Goal: Transaction & Acquisition: Book appointment/travel/reservation

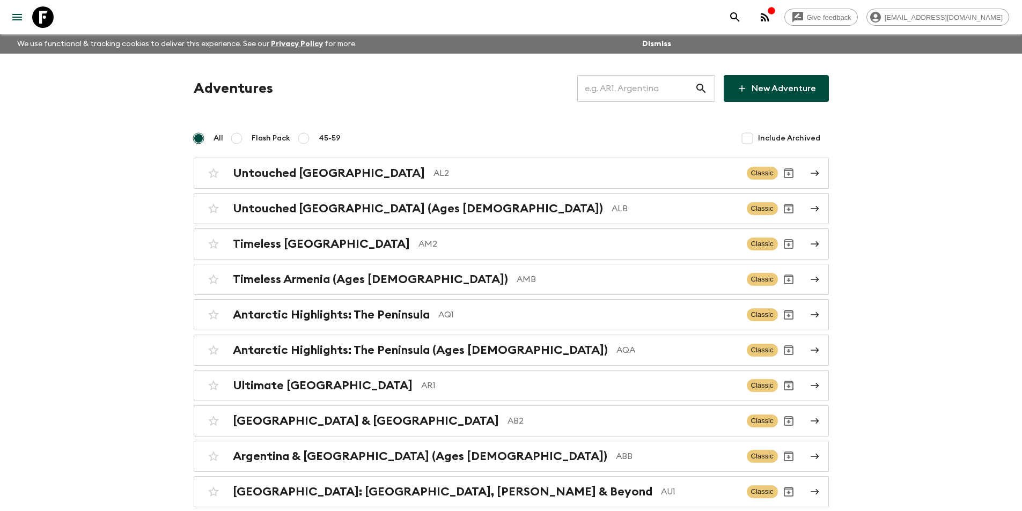
click at [657, 76] on input "text" at bounding box center [636, 89] width 118 height 30
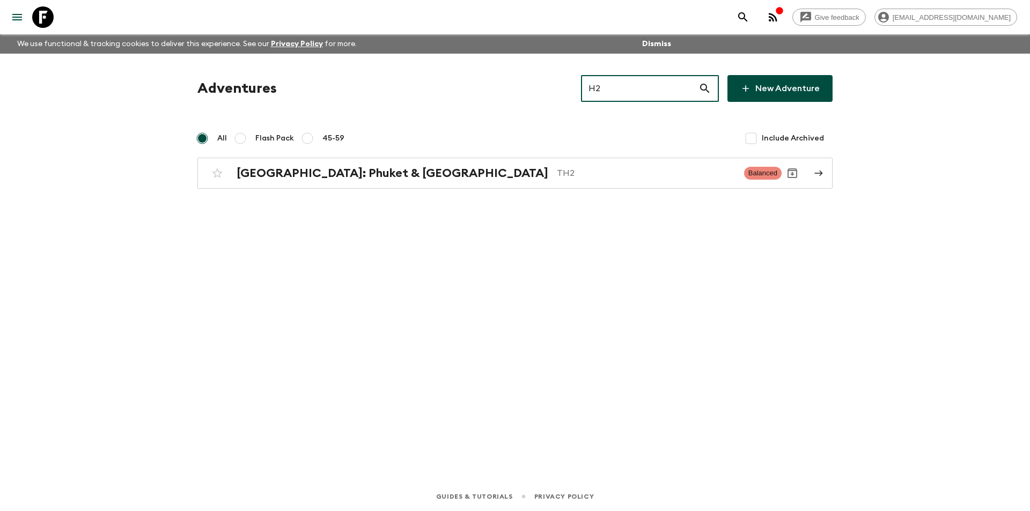
type input "H2"
click at [590, 155] on div "Adventures H2 ​ New Adventure All Flash Pack 45-59 Include Archived [GEOGRAPHIC…" at bounding box center [515, 132] width 661 height 114
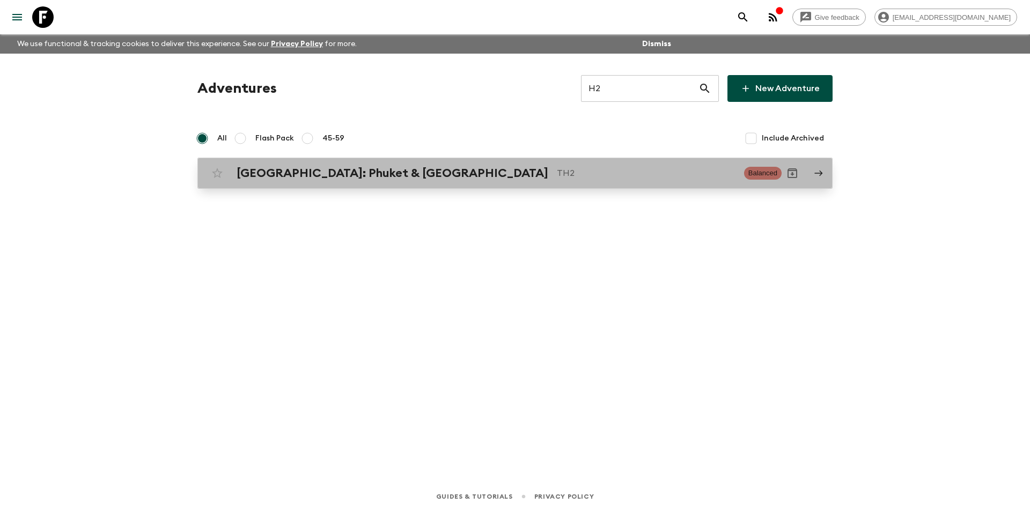
click at [590, 161] on link "[GEOGRAPHIC_DATA]: Phuket & Andaman Coast TH2 Balanced" at bounding box center [515, 173] width 635 height 31
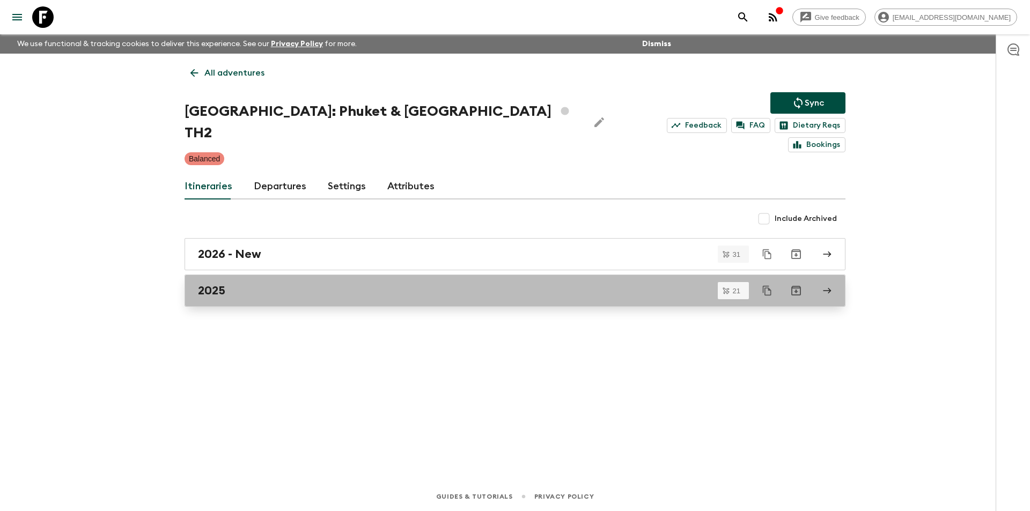
click at [331, 284] on div "2025" at bounding box center [505, 291] width 614 height 14
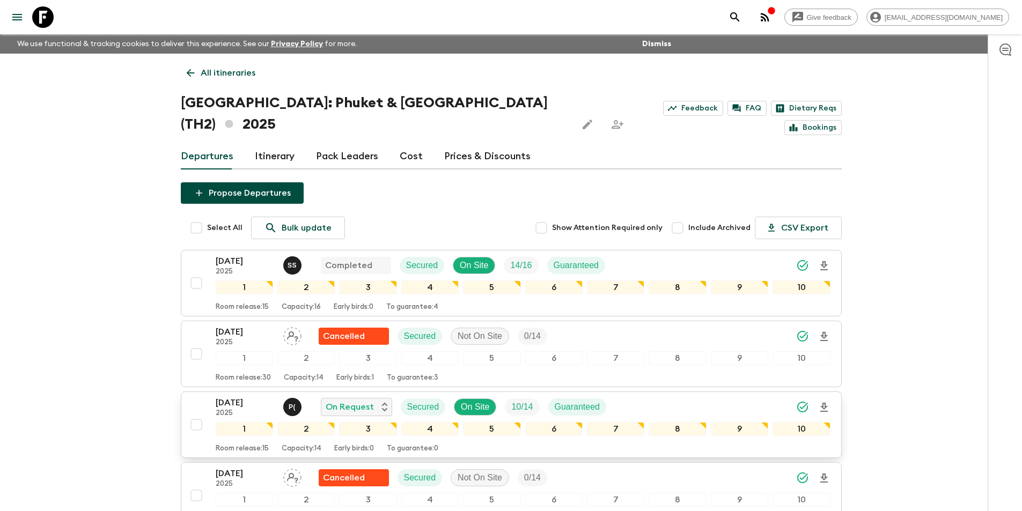
click at [245, 409] on p "2025" at bounding box center [245, 413] width 59 height 9
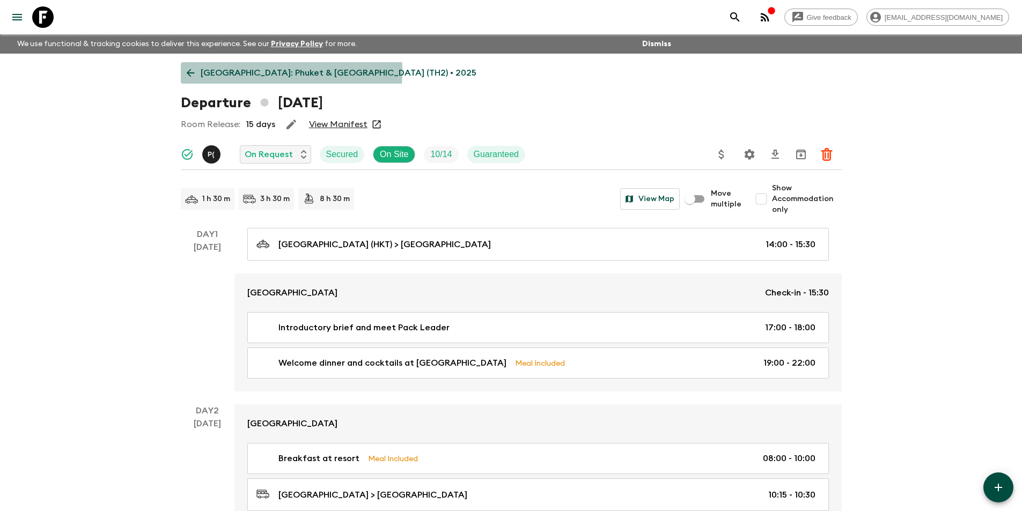
click at [202, 69] on p "[GEOGRAPHIC_DATA]: Phuket & [GEOGRAPHIC_DATA] (TH2) • 2025" at bounding box center [339, 73] width 276 height 13
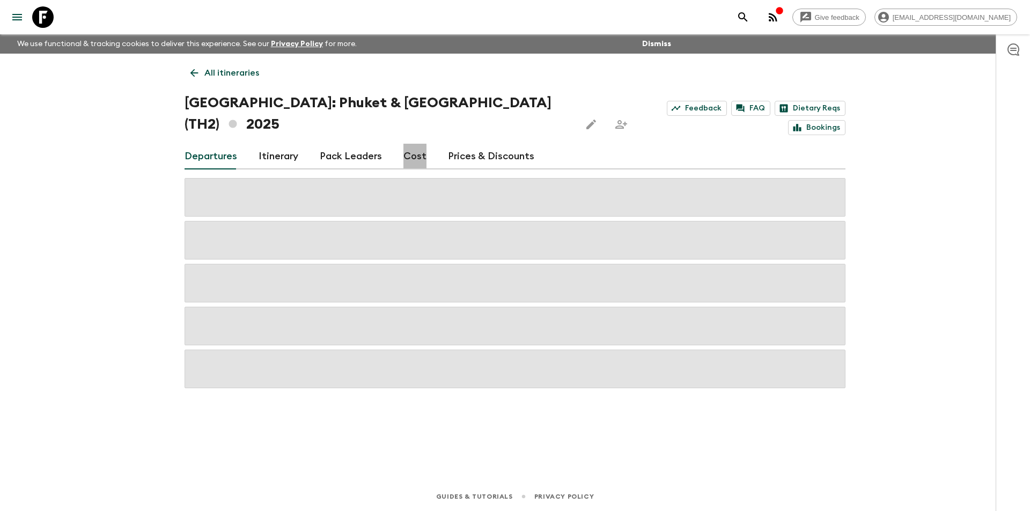
click at [404, 147] on link "Cost" at bounding box center [415, 157] width 23 height 26
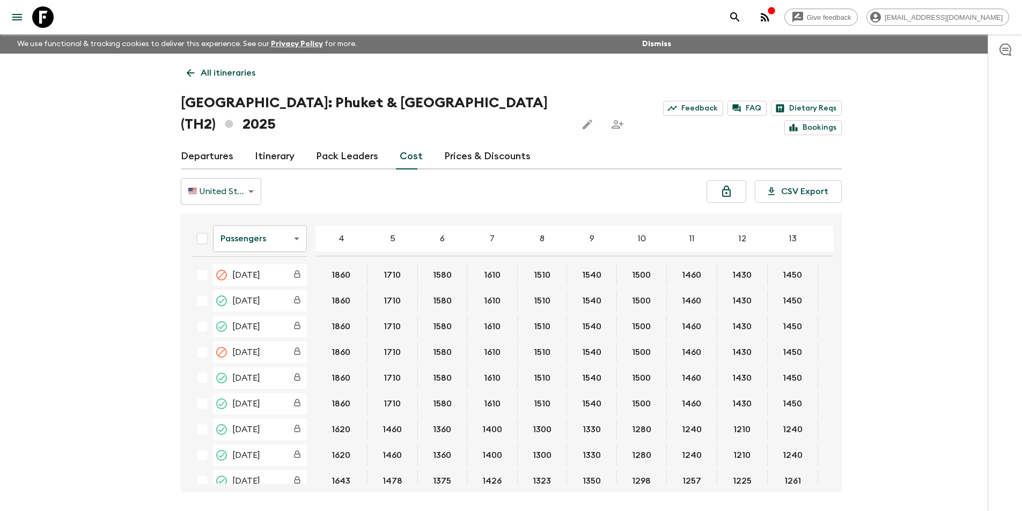
scroll to position [268, 0]
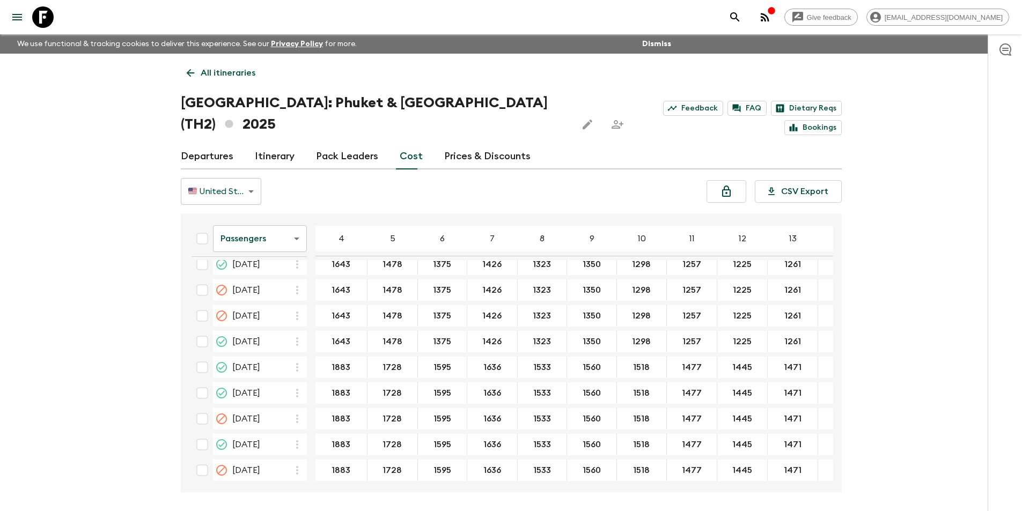
click at [255, 217] on body "Give feedback [EMAIL_ADDRESS][DOMAIN_NAME] We use functional & tracking cookies…" at bounding box center [511, 276] width 1022 height 552
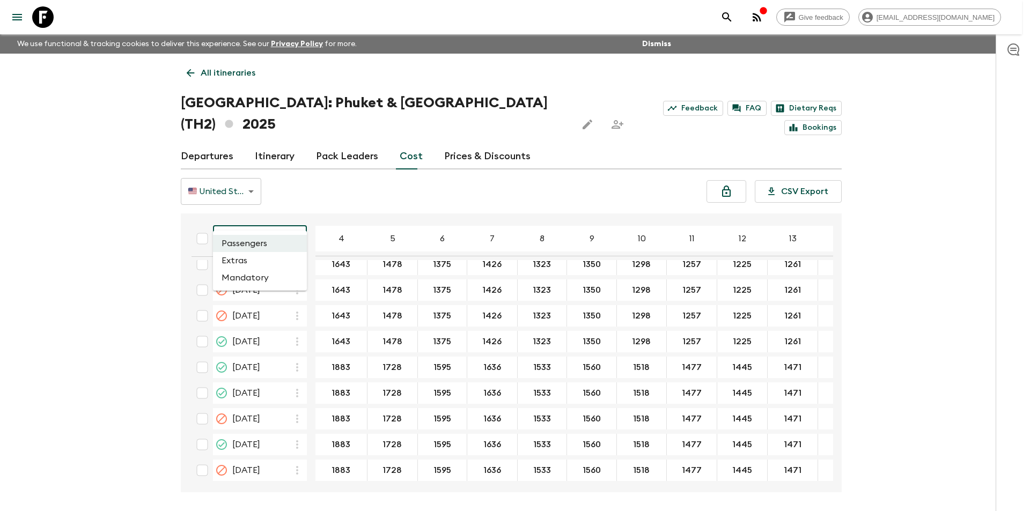
click at [255, 259] on li "Extras" at bounding box center [260, 260] width 94 height 17
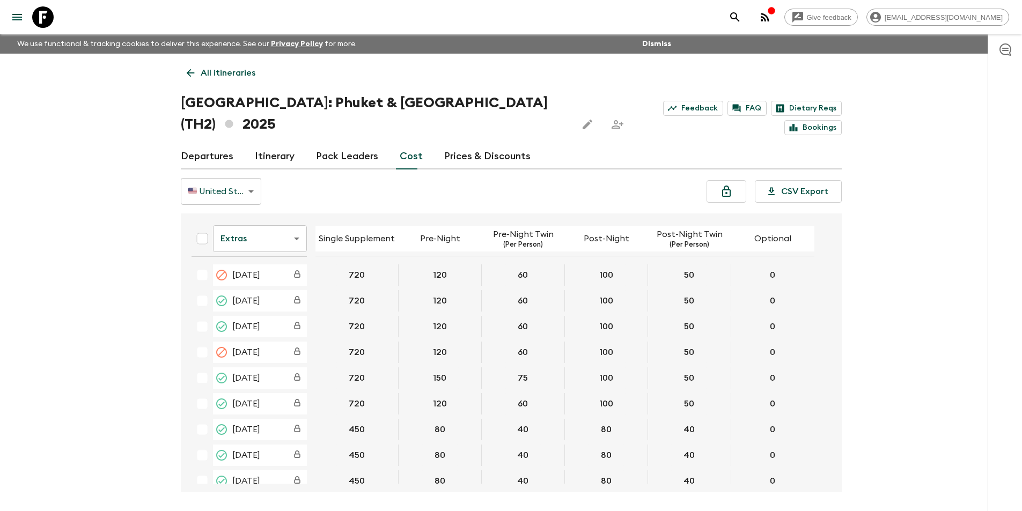
scroll to position [268, 0]
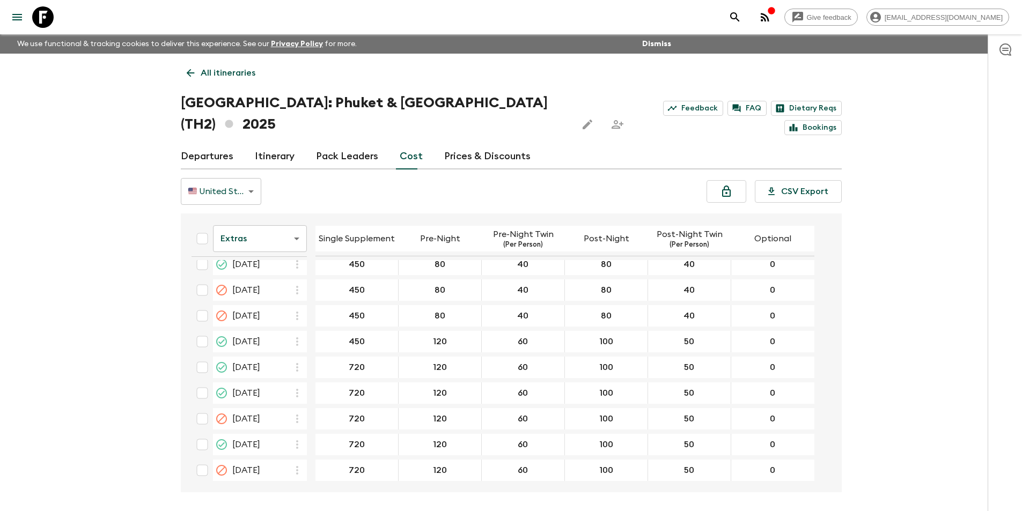
click at [261, 223] on body "Give feedback [EMAIL_ADDRESS][DOMAIN_NAME] We use functional & tracking cookies…" at bounding box center [511, 276] width 1022 height 552
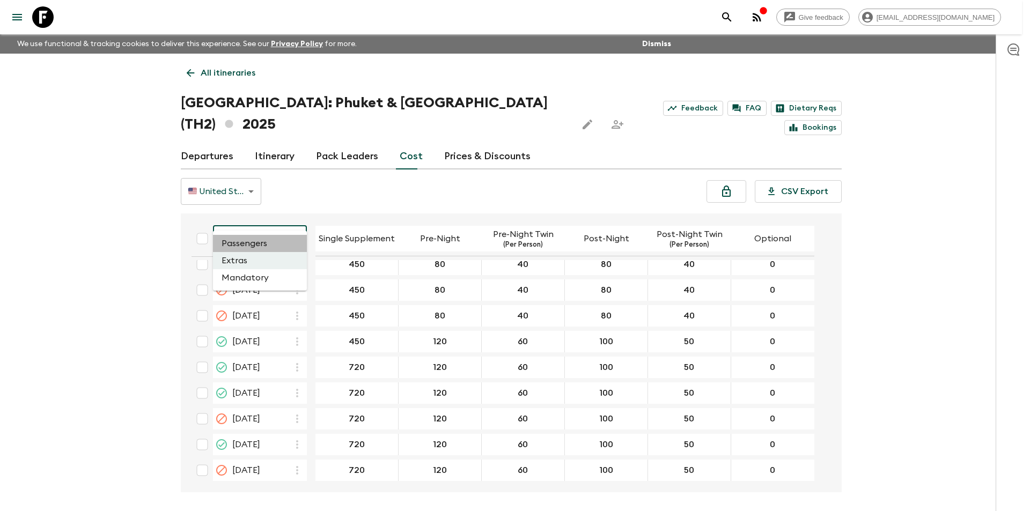
click at [260, 242] on li "Passengers" at bounding box center [260, 243] width 94 height 17
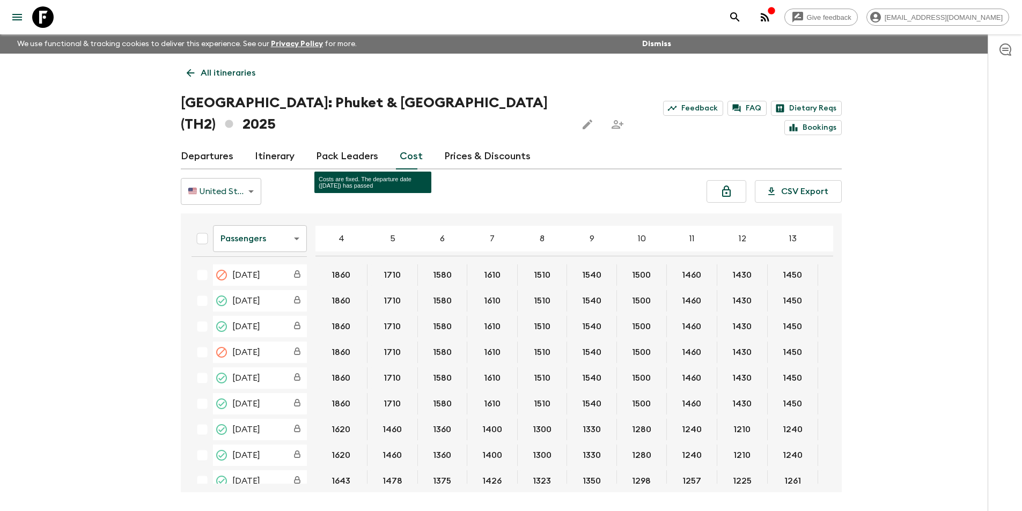
scroll to position [268, 0]
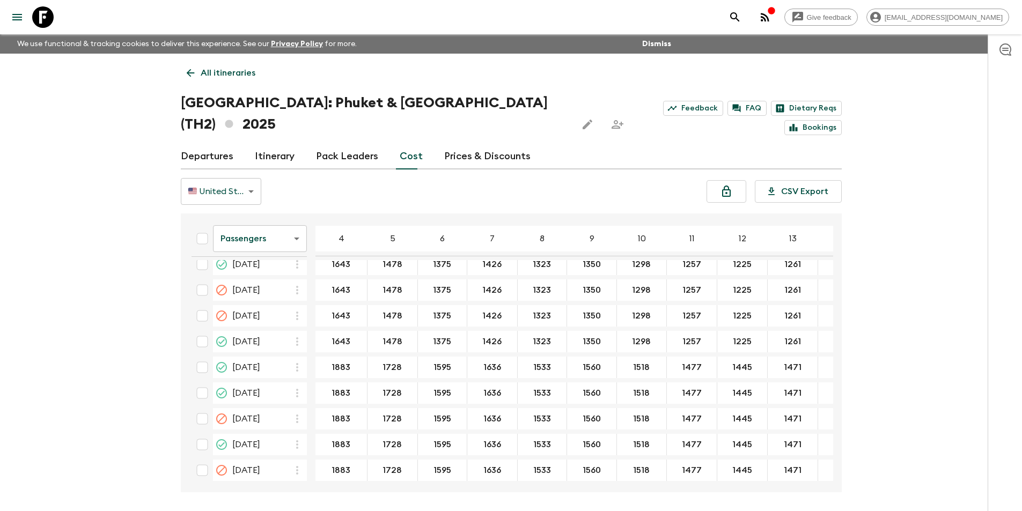
click at [250, 231] on body "Give feedback [EMAIL_ADDRESS][DOMAIN_NAME] We use functional & tracking cookies…" at bounding box center [511, 276] width 1022 height 552
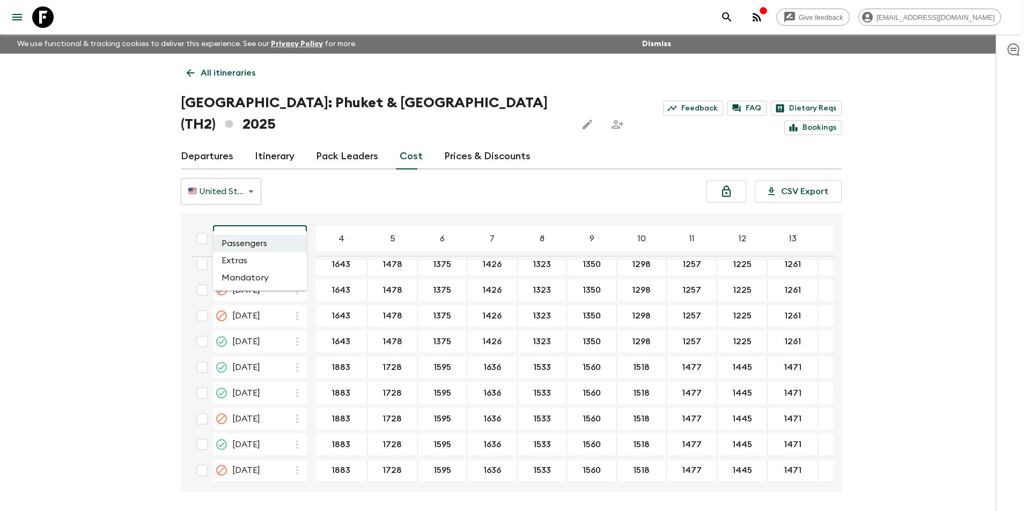
click at [249, 274] on li "Mandatory" at bounding box center [260, 277] width 94 height 17
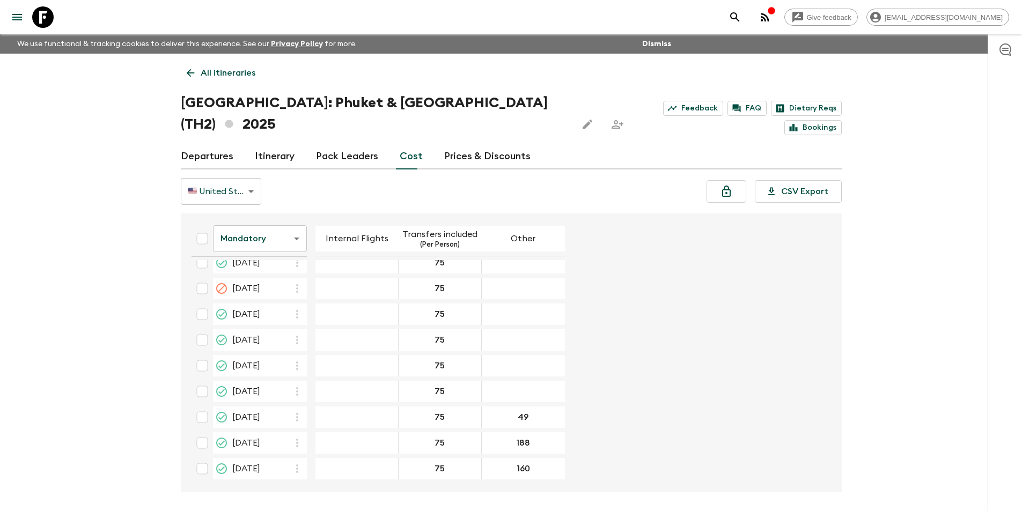
scroll to position [259, 0]
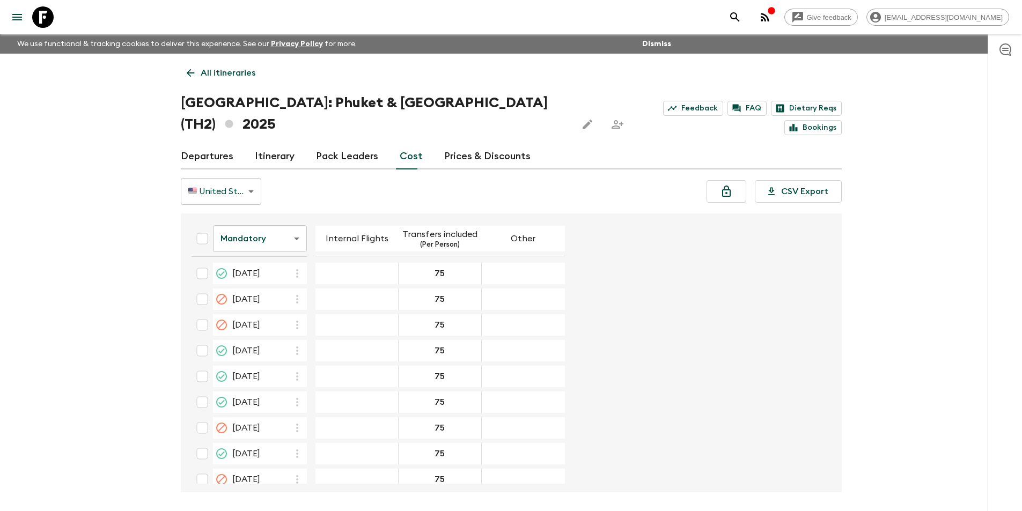
click at [280, 224] on body "Give feedback [EMAIL_ADDRESS][DOMAIN_NAME] We use functional & tracking cookies…" at bounding box center [511, 276] width 1022 height 552
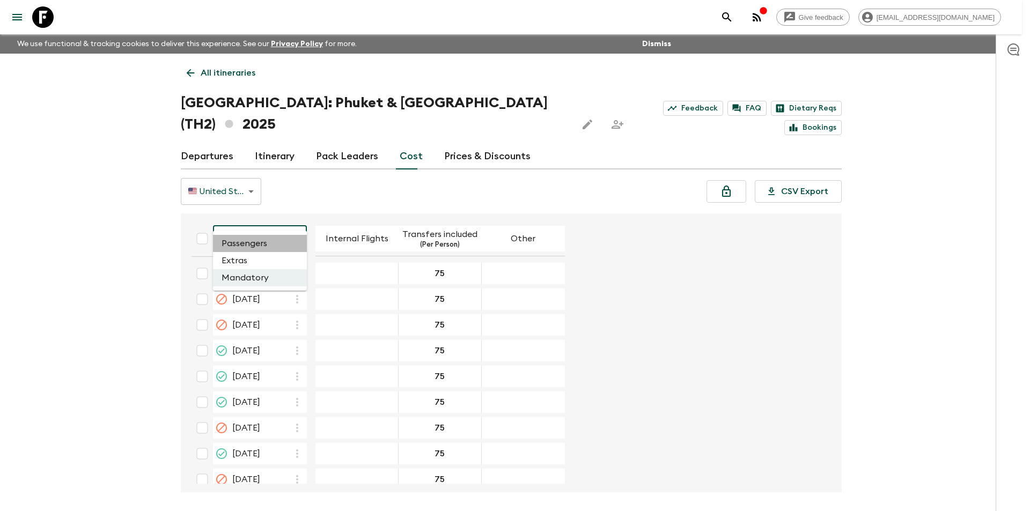
click at [277, 248] on li "Passengers" at bounding box center [260, 243] width 94 height 17
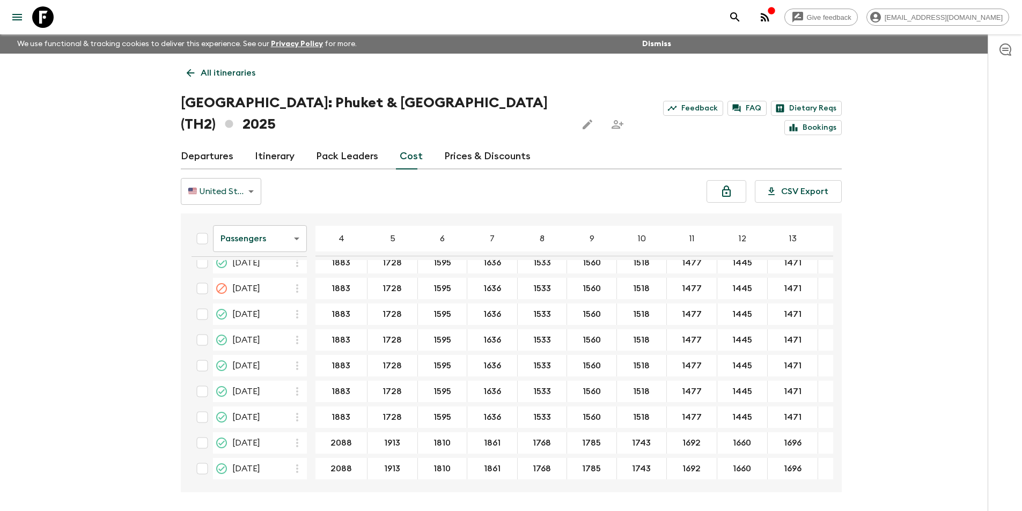
scroll to position [264, 0]
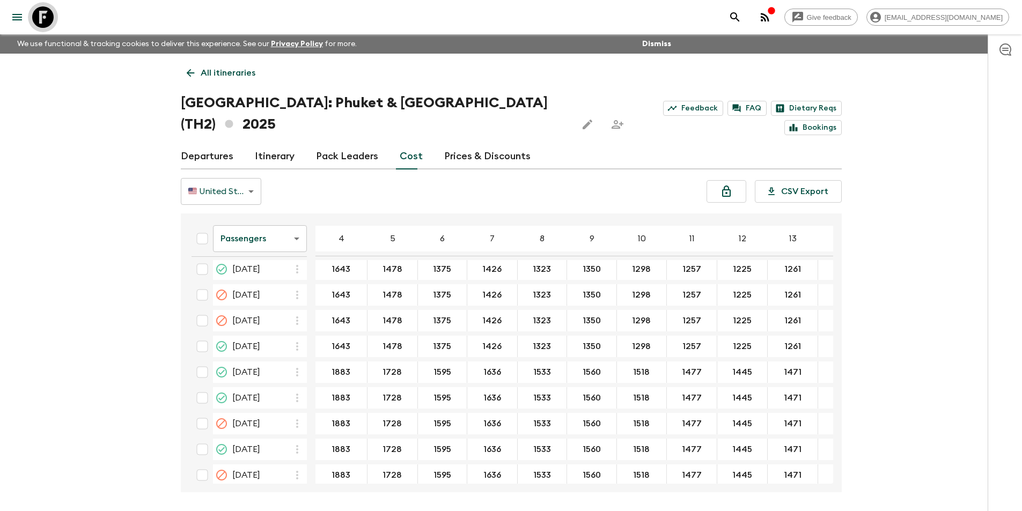
click at [45, 16] on icon at bounding box center [42, 16] width 21 height 21
